Goal: Find contact information

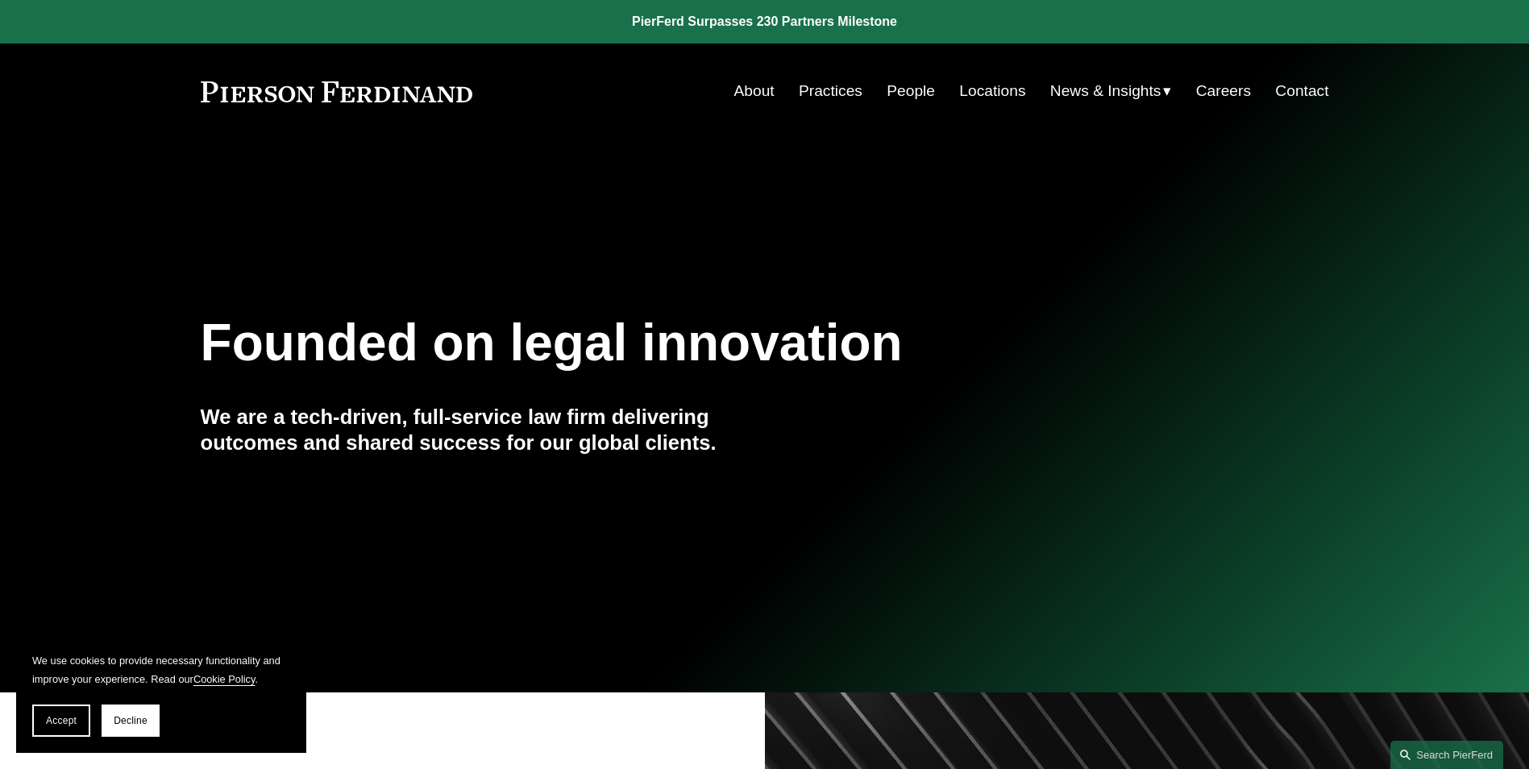
click at [994, 92] on link "Locations" at bounding box center [992, 91] width 66 height 31
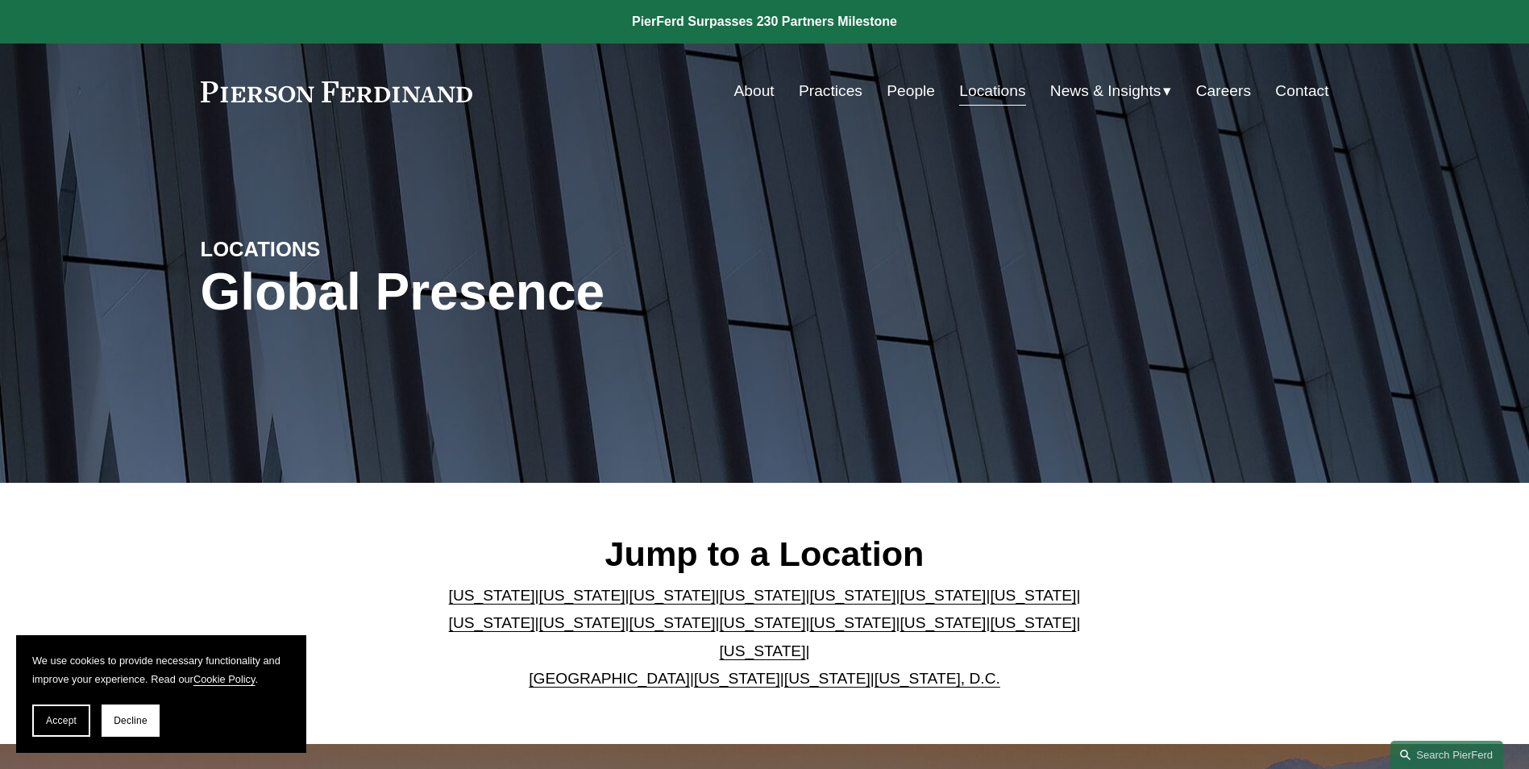
click at [806, 642] on link "Texas" at bounding box center [763, 650] width 86 height 17
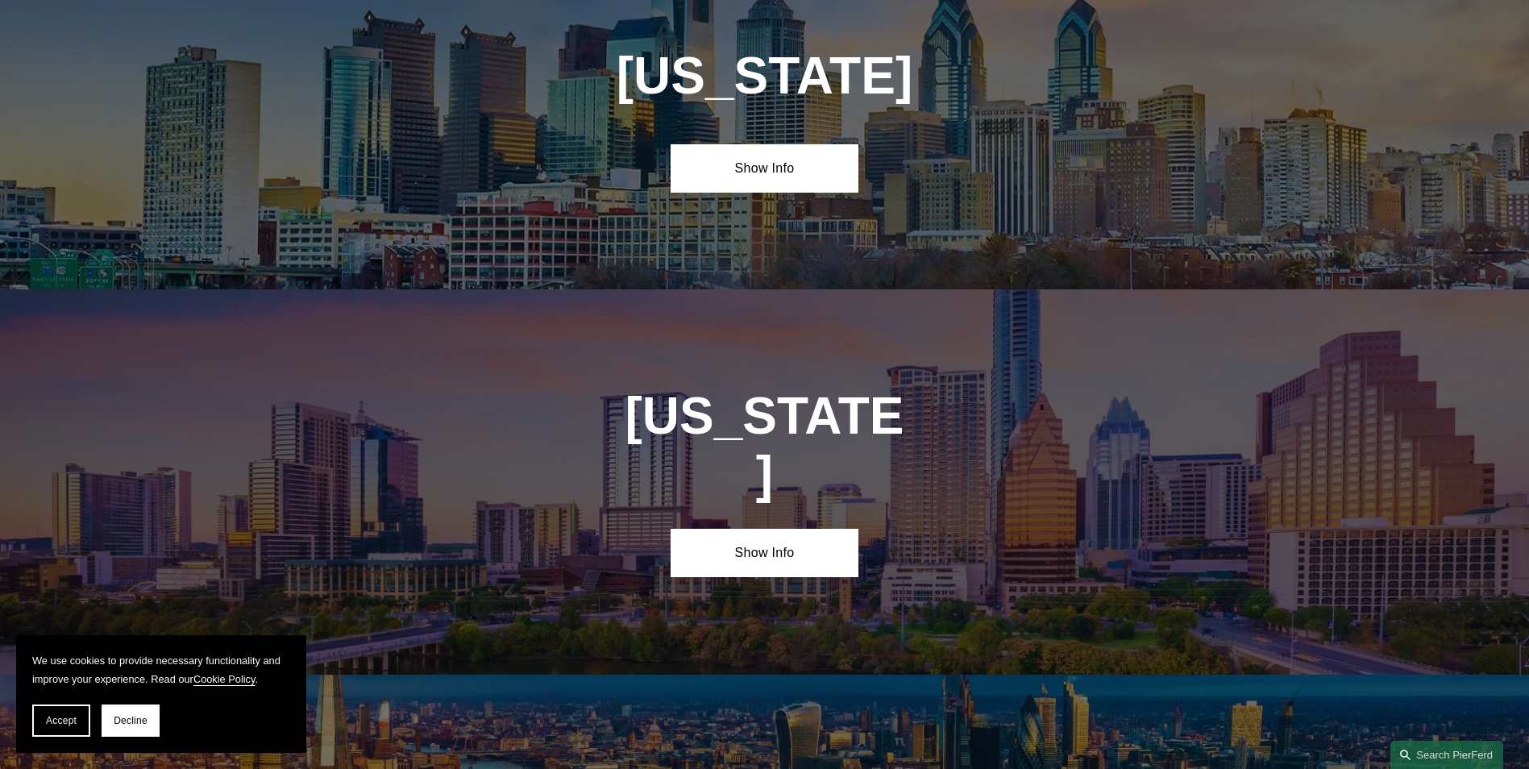
scroll to position [5490, 0]
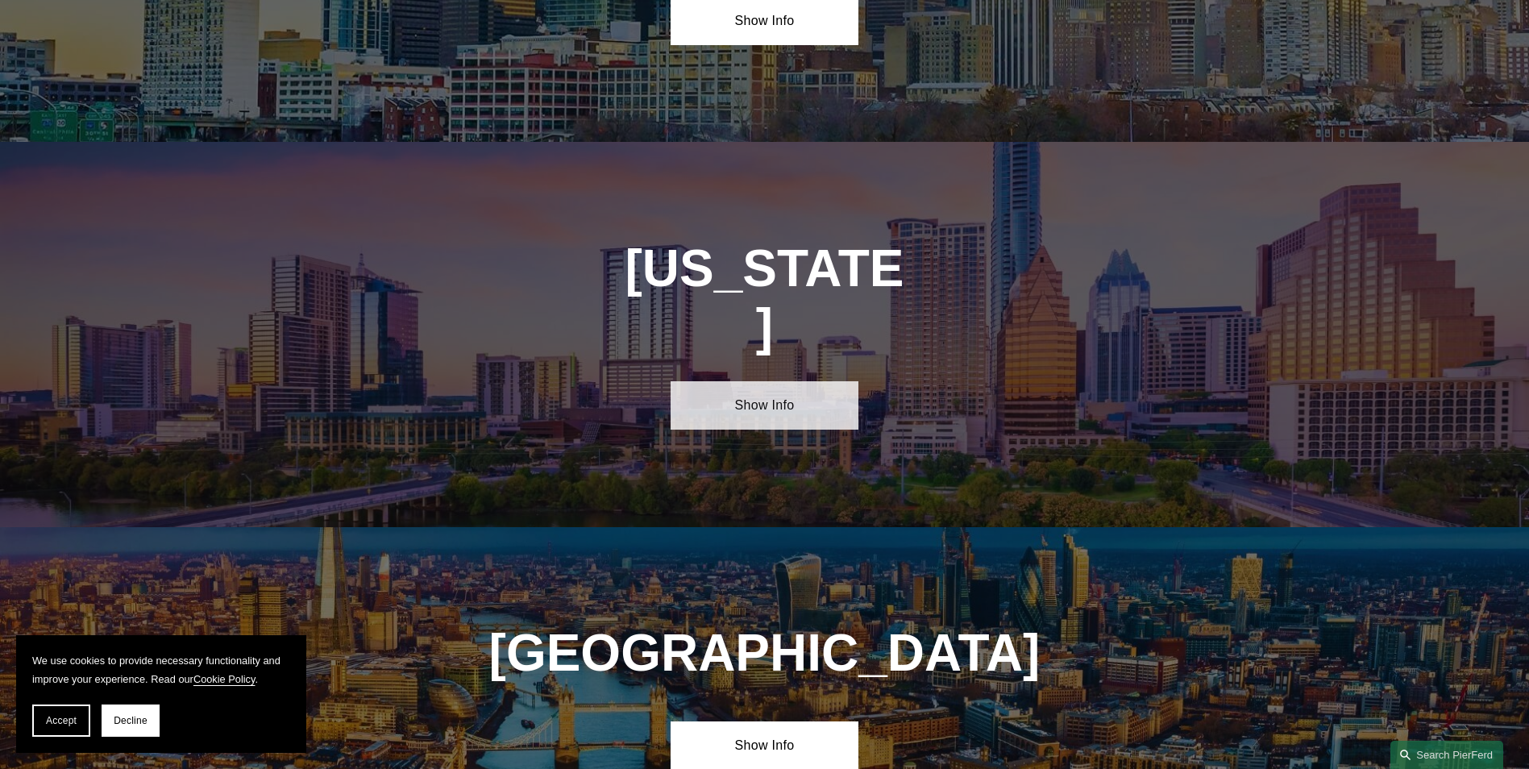
click at [769, 381] on link "Show Info" at bounding box center [764, 405] width 188 height 48
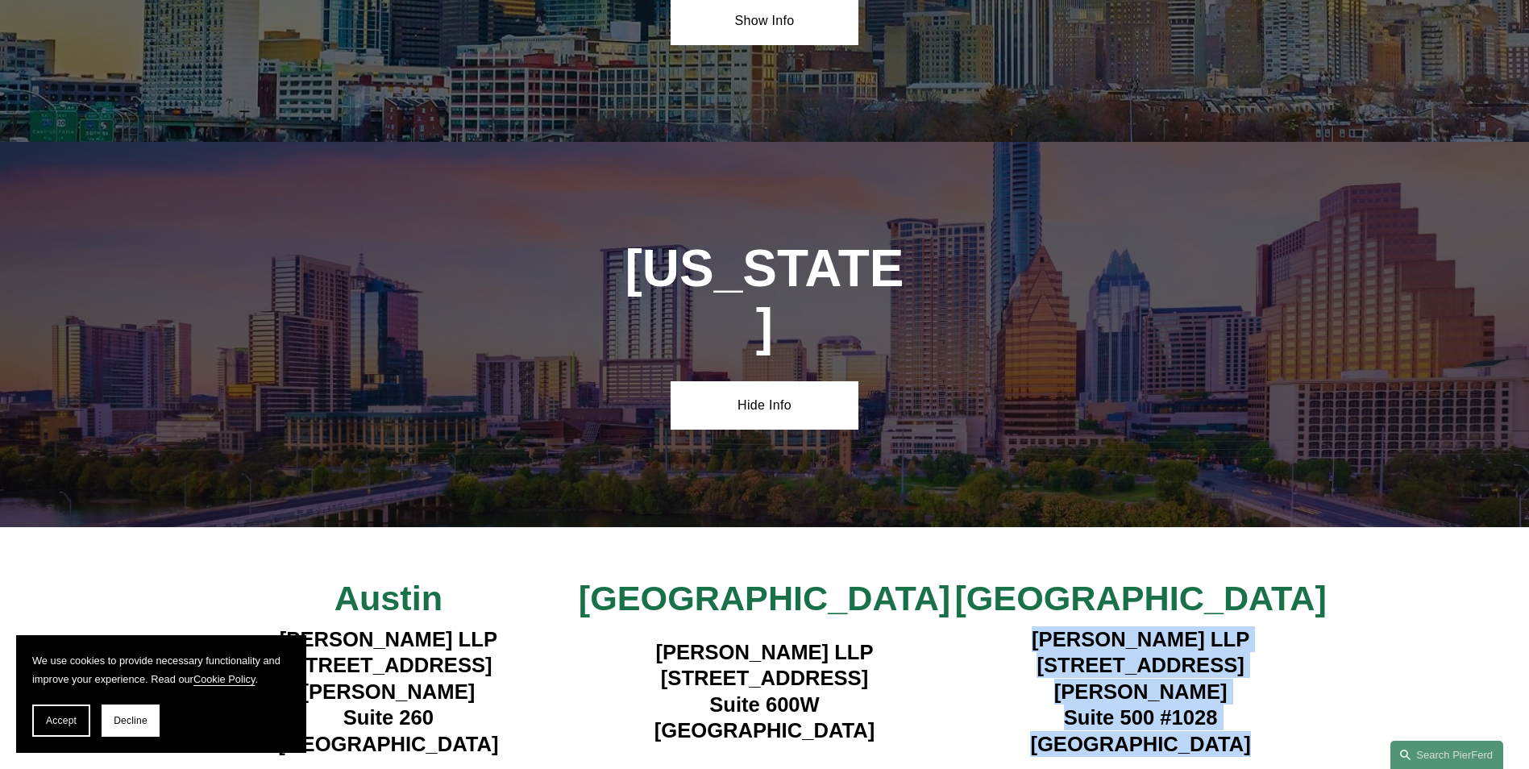
drag, startPoint x: 1021, startPoint y: 449, endPoint x: 1251, endPoint y: 538, distance: 246.2
click at [1251, 626] on h4 "Pierson Ferdinand LLP 5850 San Felipe Street Suite 500 #1028 Houston, TX 77057" at bounding box center [1141, 691] width 376 height 131
drag, startPoint x: 1251, startPoint y: 538, endPoint x: 1167, endPoint y: 495, distance: 94.1
copy h4 "Pierson Ferdinand LLP 5850 San Felipe Street Suite 500 #1028 Houston, TX 77057"
